Goal: Use online tool/utility: Use online tool/utility

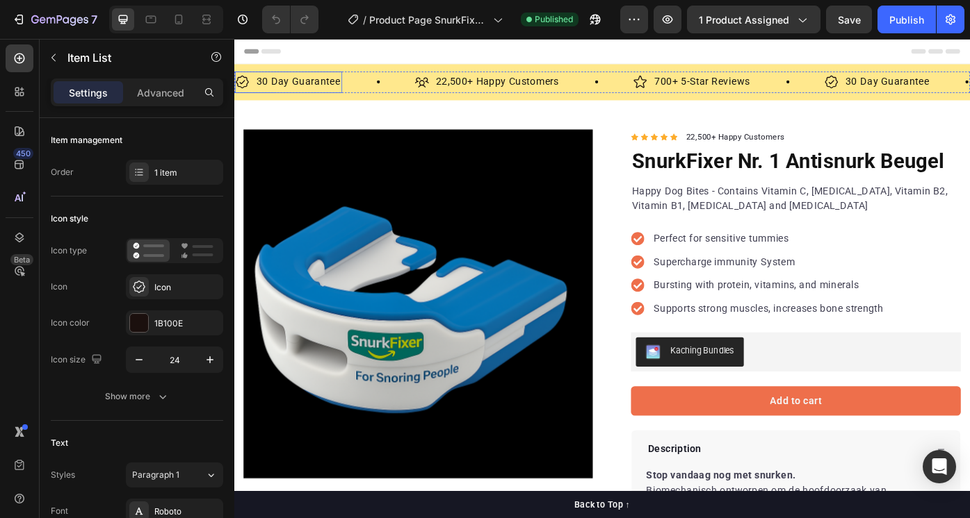
click at [293, 83] on p "30 Day Guarantee" at bounding box center [306, 88] width 95 height 20
click at [305, 90] on p "30 Day Guarantee" at bounding box center [306, 88] width 95 height 20
click at [280, 89] on p "30 Day Guarantee" at bounding box center [306, 88] width 95 height 20
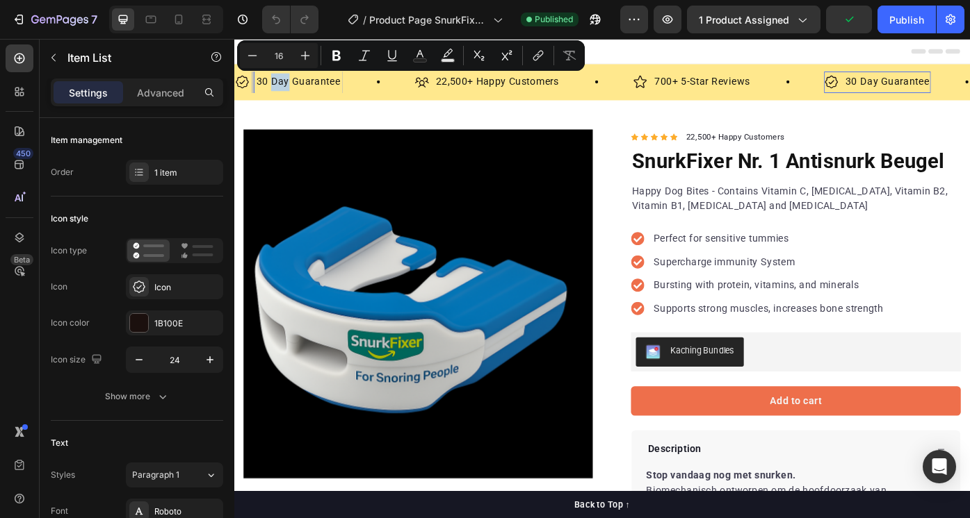
click at [280, 89] on p "30 Day Guarantee" at bounding box center [306, 88] width 95 height 20
drag, startPoint x: 277, startPoint y: 91, endPoint x: 352, endPoint y: 92, distance: 75.1
click at [352, 92] on p "30 Day Guarantee" at bounding box center [306, 88] width 95 height 20
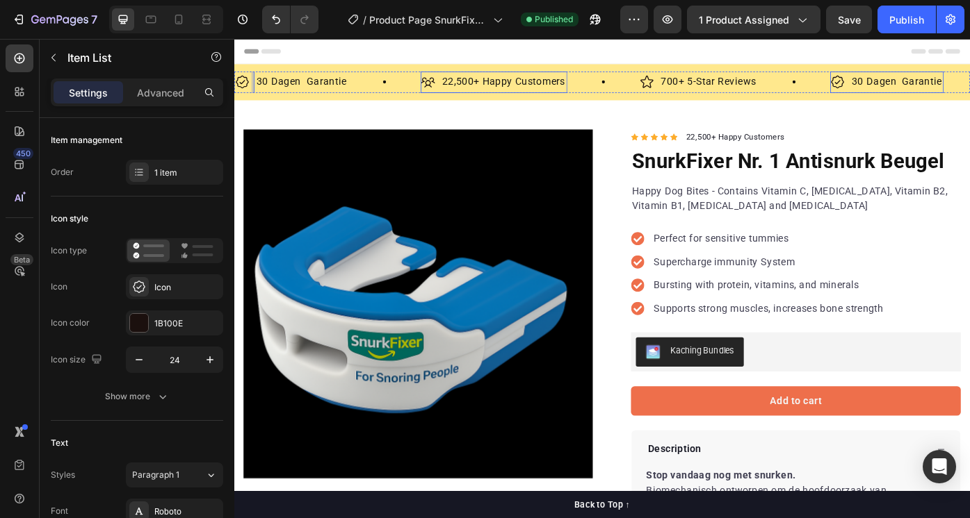
click at [507, 92] on p "22,500+ Happy Customers" at bounding box center [540, 88] width 140 height 20
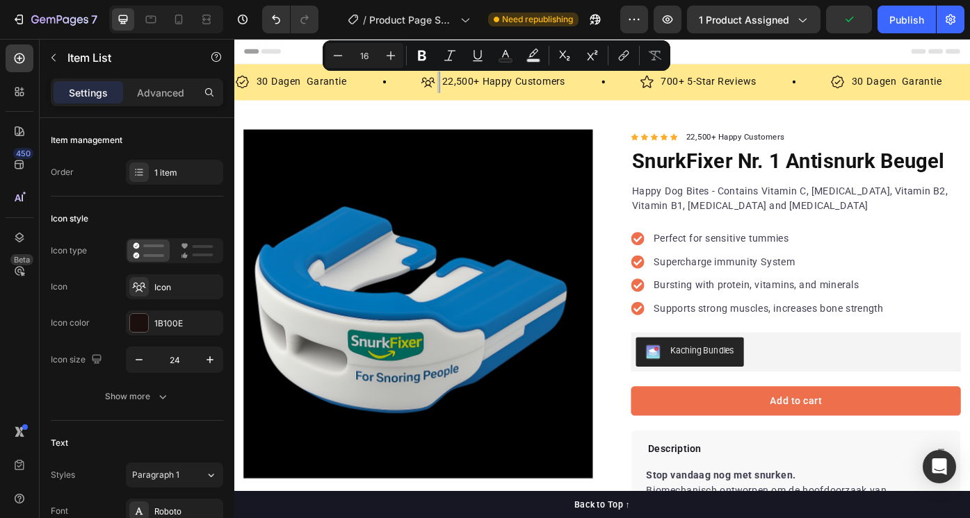
click at [492, 92] on p "22,500+ Happy Customers" at bounding box center [540, 88] width 140 height 20
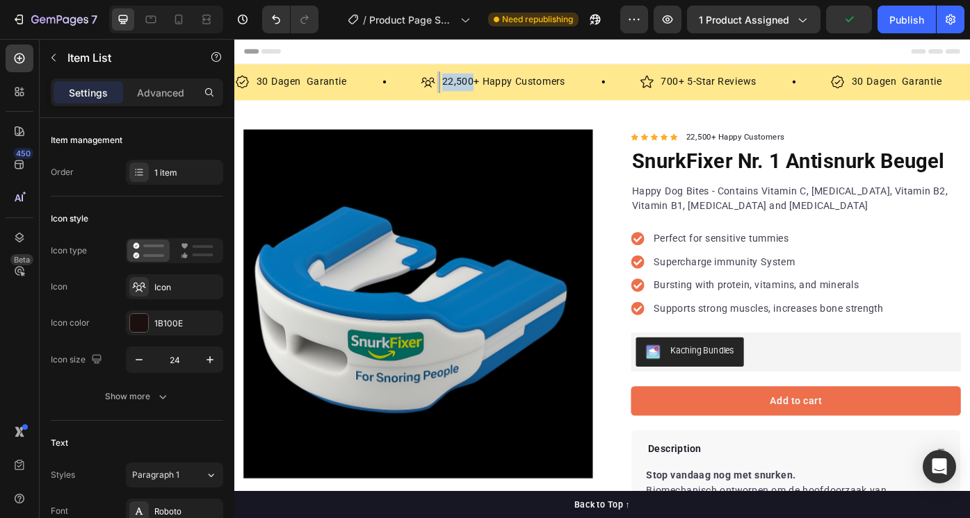
click at [492, 92] on p "22,500+ Happy Customers" at bounding box center [540, 88] width 140 height 20
click at [529, 85] on p "100.000+ Happy Customers" at bounding box center [543, 88] width 147 height 20
click at [531, 90] on p "100.000+ Happy Customers" at bounding box center [543, 88] width 147 height 20
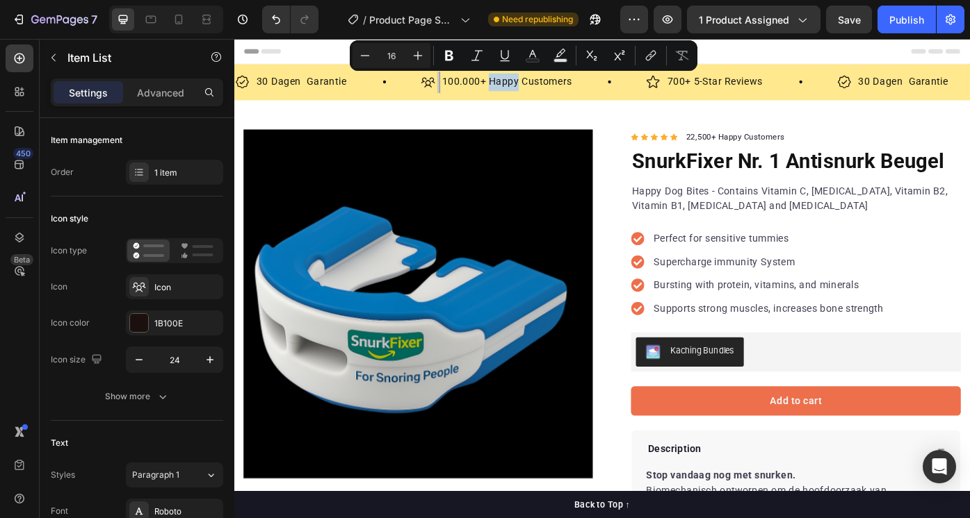
click at [528, 92] on p "100.000+ Happy Customers" at bounding box center [543, 88] width 147 height 20
drag, startPoint x: 525, startPoint y: 90, endPoint x: 616, endPoint y: 92, distance: 90.4
click at [616, 92] on p "100.000+ Happy Customers" at bounding box center [543, 88] width 147 height 20
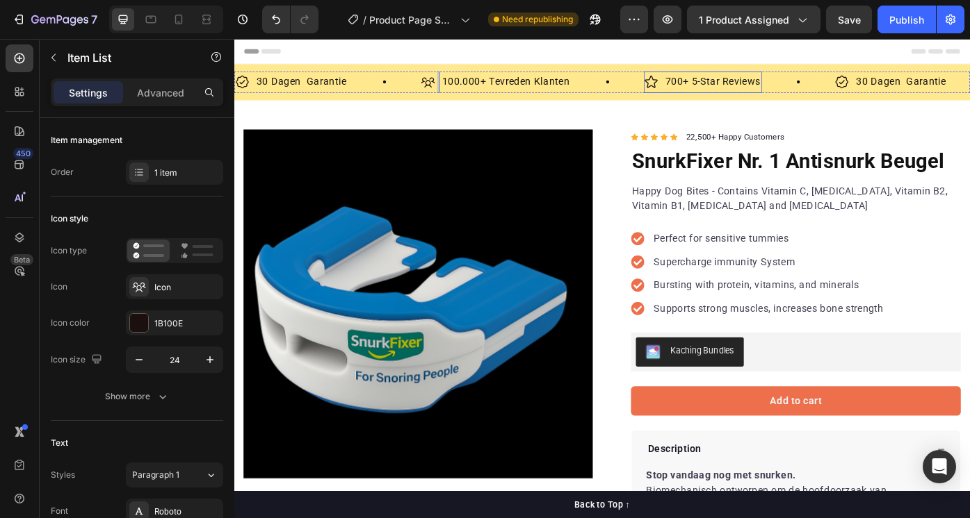
click at [766, 89] on p "700+ 5-Star Reviews" at bounding box center [777, 88] width 108 height 20
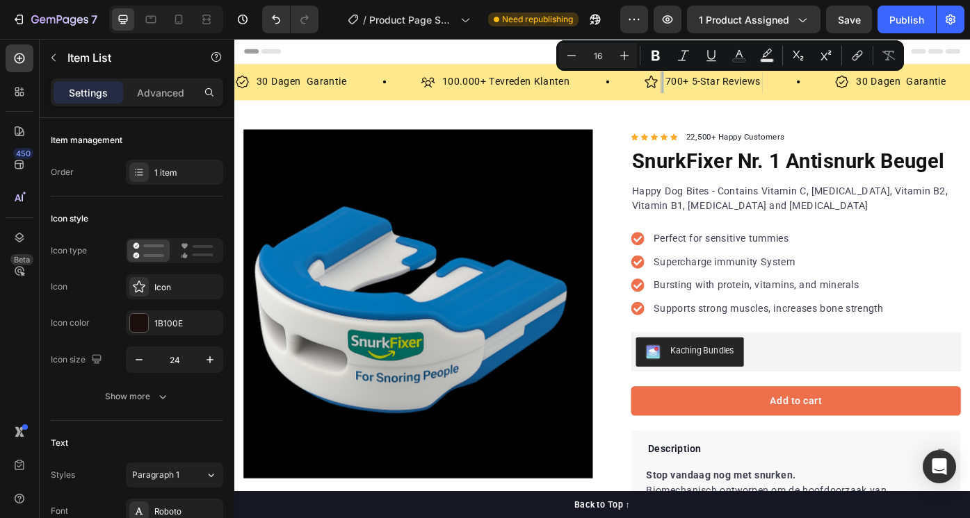
click at [746, 92] on p "700+ 5-Star Reviews" at bounding box center [777, 88] width 108 height 20
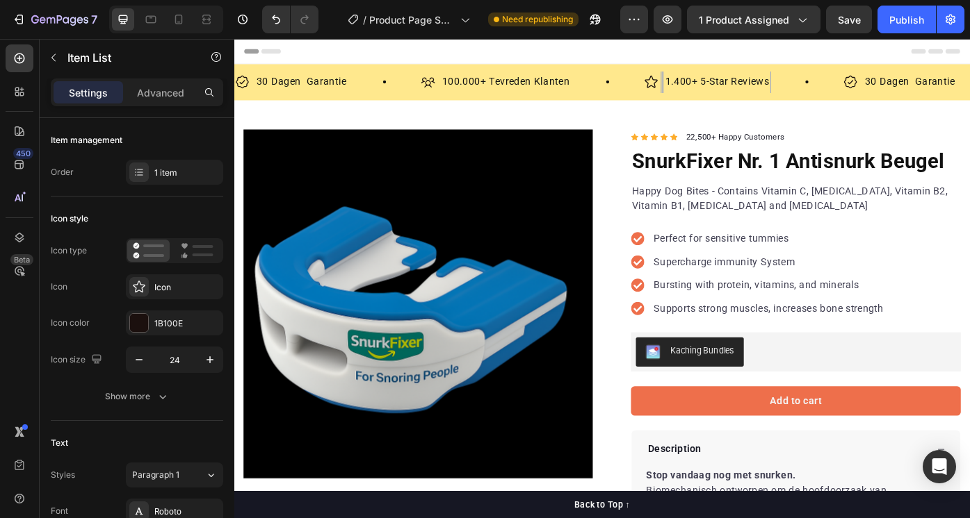
click at [799, 90] on p "1.400+ 5-Star Reviews" at bounding box center [782, 88] width 118 height 20
click at [782, 91] on p "1.400+ 5-Star Reviews" at bounding box center [782, 88] width 118 height 20
click at [916, 24] on div "Publish" at bounding box center [906, 20] width 35 height 15
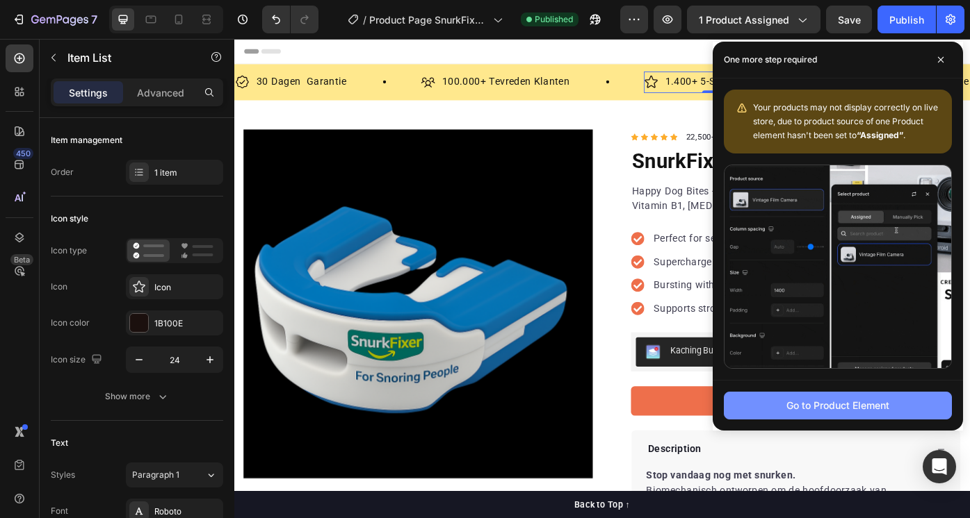
click at [824, 411] on div "Go to Product Element" at bounding box center [837, 405] width 103 height 15
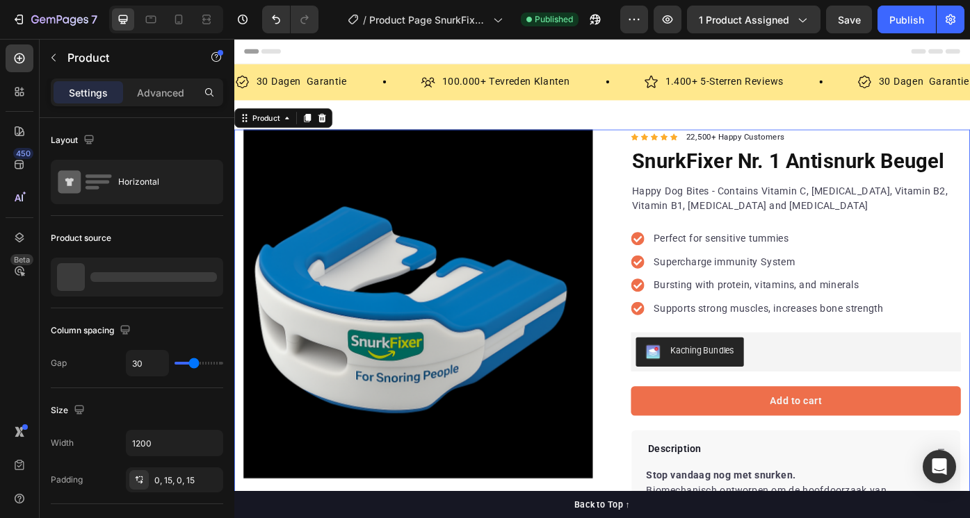
scroll to position [54, 0]
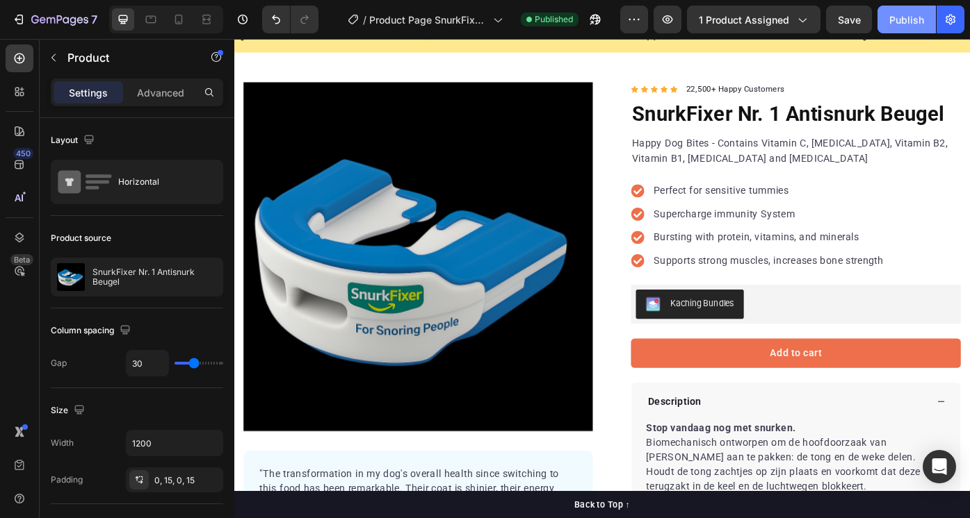
click at [903, 21] on div "Publish" at bounding box center [906, 20] width 35 height 15
